Goal: Information Seeking & Learning: Learn about a topic

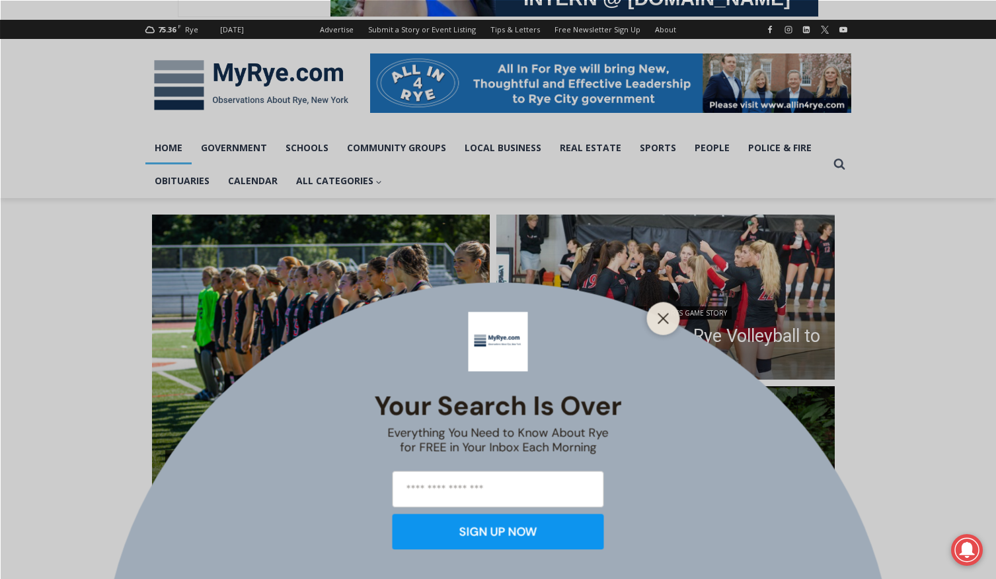
scroll to position [157, 0]
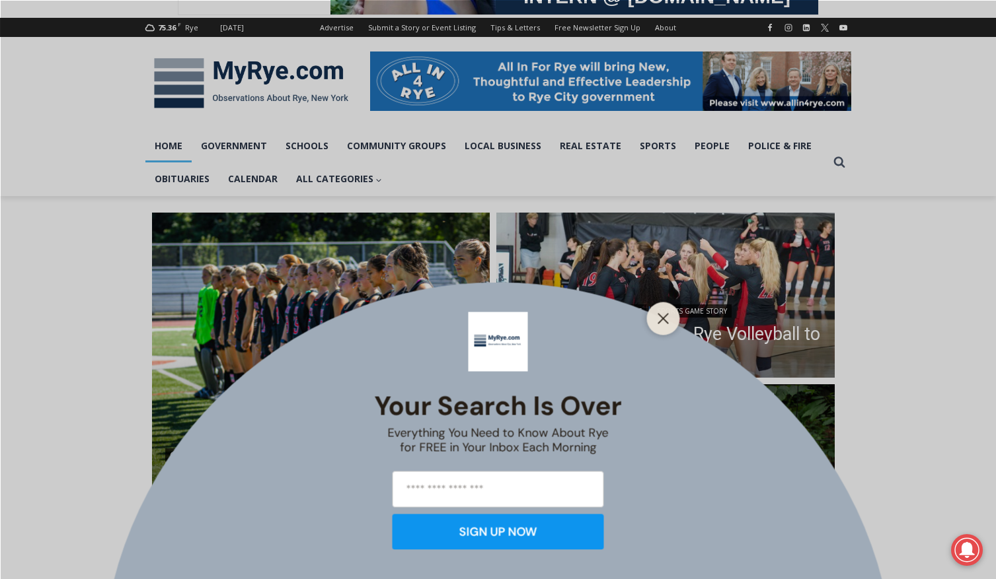
click at [606, 335] on div "Your Search is Over Everything You Need to Know About Rye for FREE in Your Inbo…" at bounding box center [498, 431] width 248 height 258
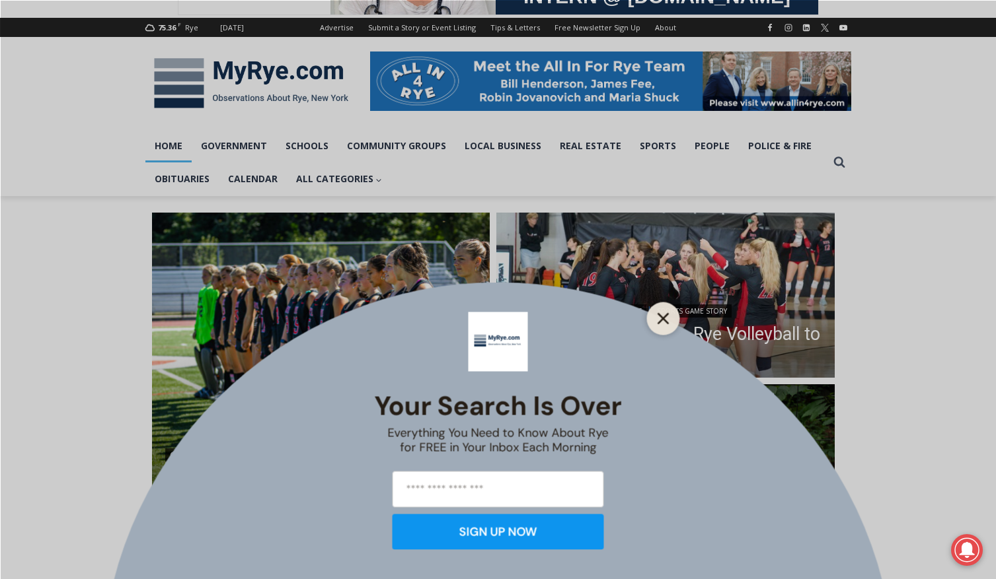
click at [663, 318] on line "Close" at bounding box center [662, 318] width 9 height 9
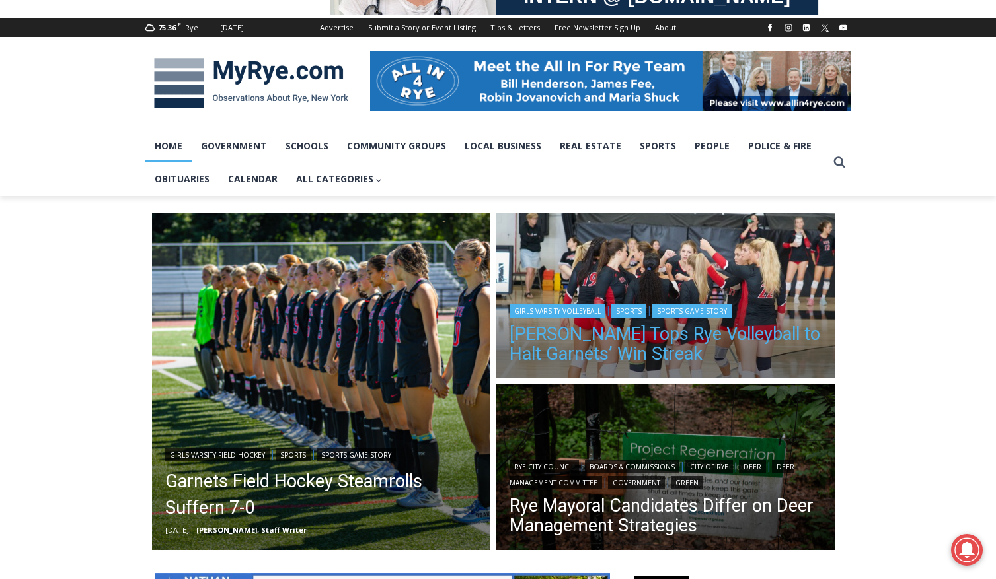
click at [605, 336] on link "[PERSON_NAME] Tops Rye Volleyball to Halt Garnets’ Win Streak" at bounding box center [665, 344] width 312 height 40
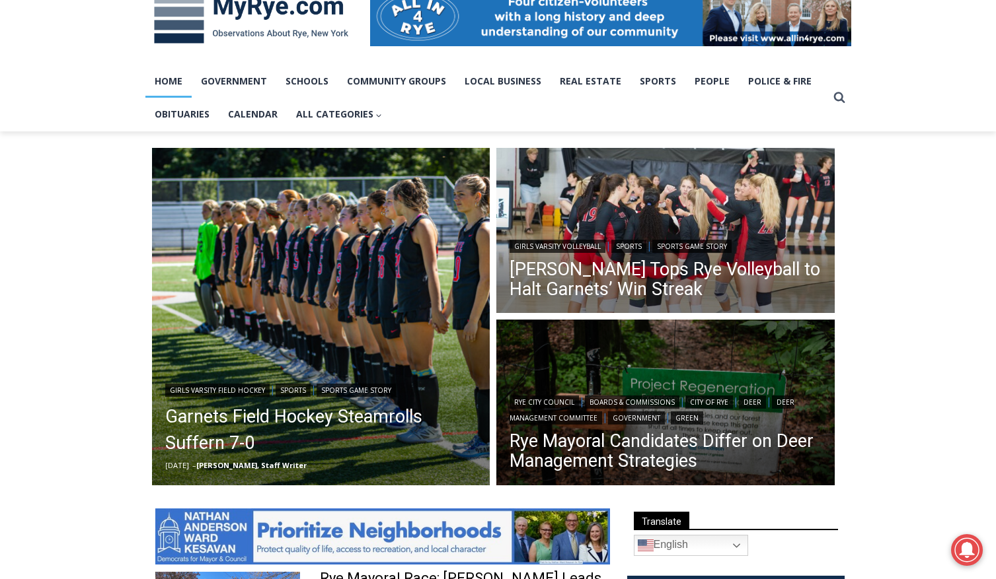
scroll to position [223, 0]
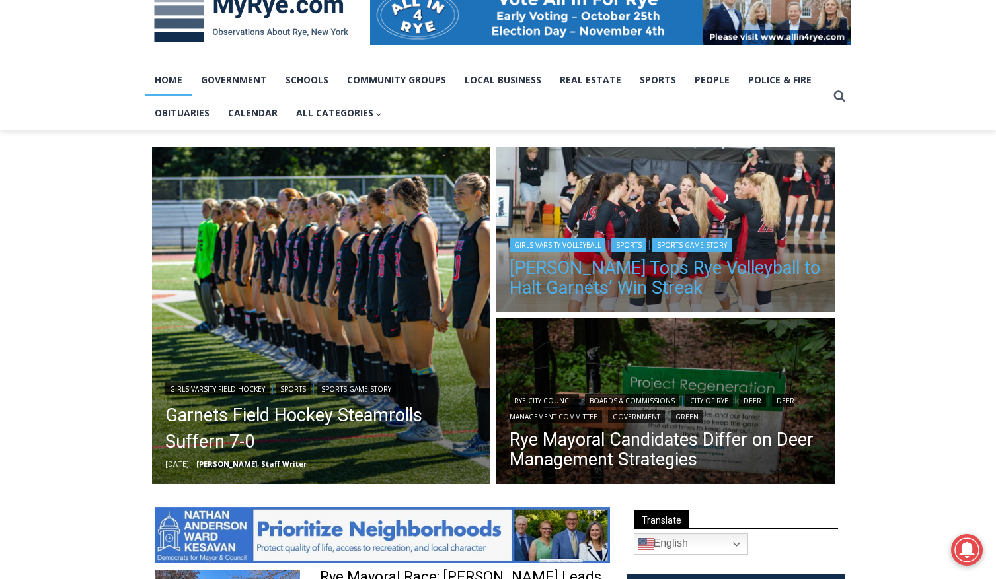
click at [544, 268] on link "[PERSON_NAME] Tops Rye Volleyball to Halt Garnets’ Win Streak" at bounding box center [665, 278] width 312 height 40
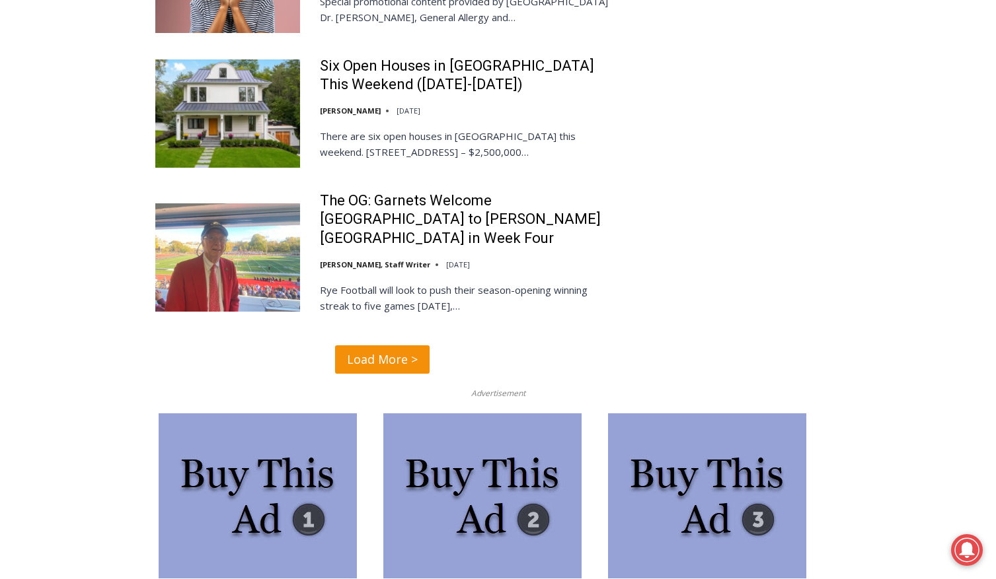
scroll to position [3144, 0]
